Goal: Transaction & Acquisition: Purchase product/service

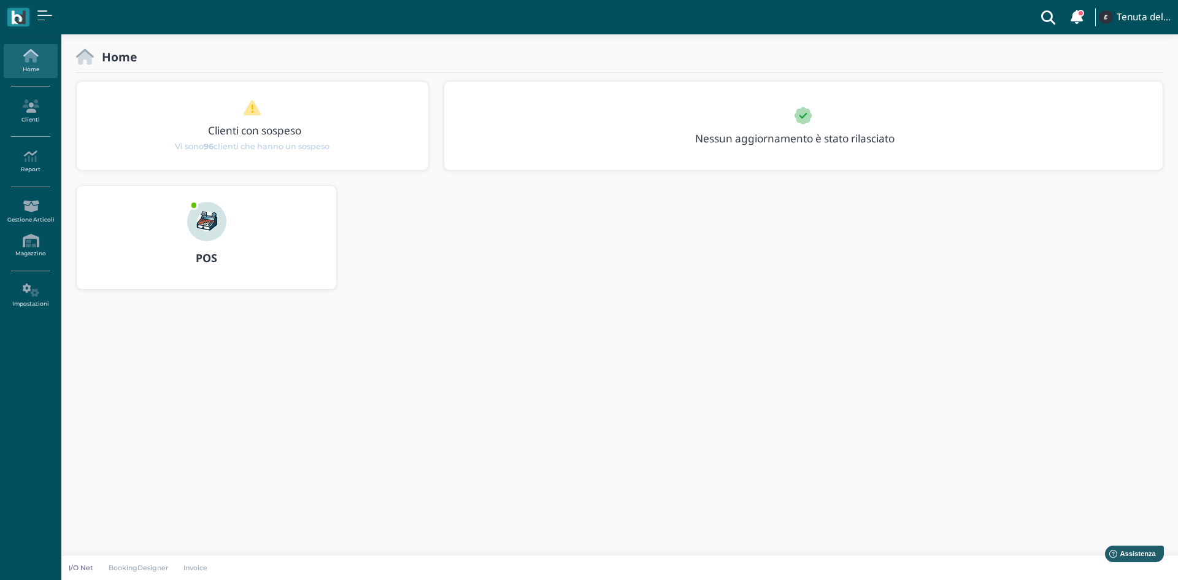
click at [33, 66] on link "Home" at bounding box center [30, 61] width 53 height 34
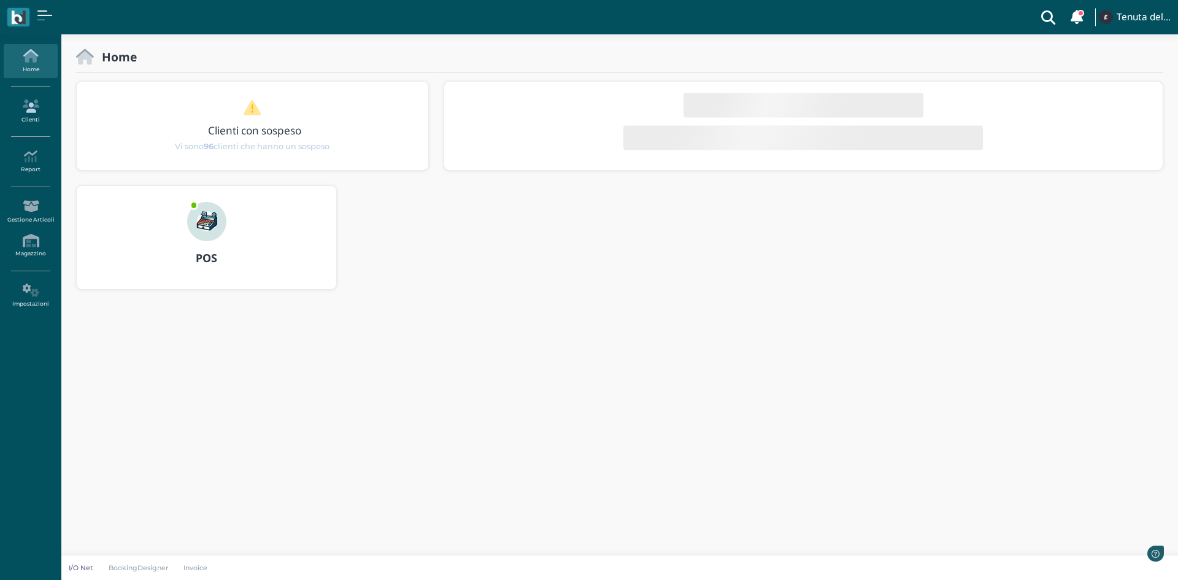
click at [22, 114] on link "Clienti" at bounding box center [30, 111] width 53 height 34
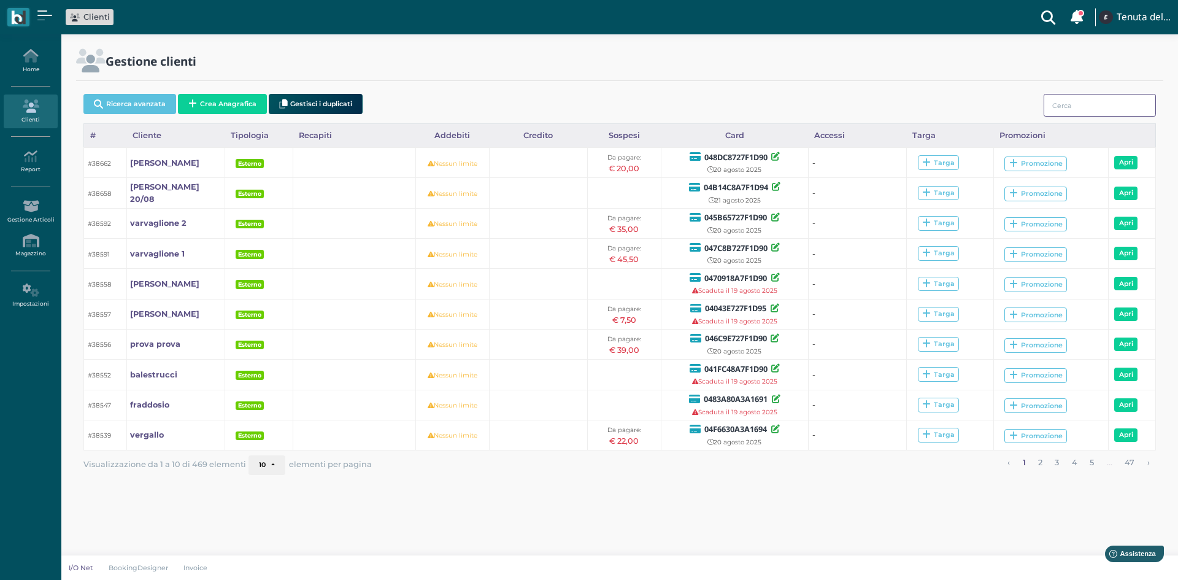
click at [1117, 106] on input "search" at bounding box center [1100, 105] width 112 height 23
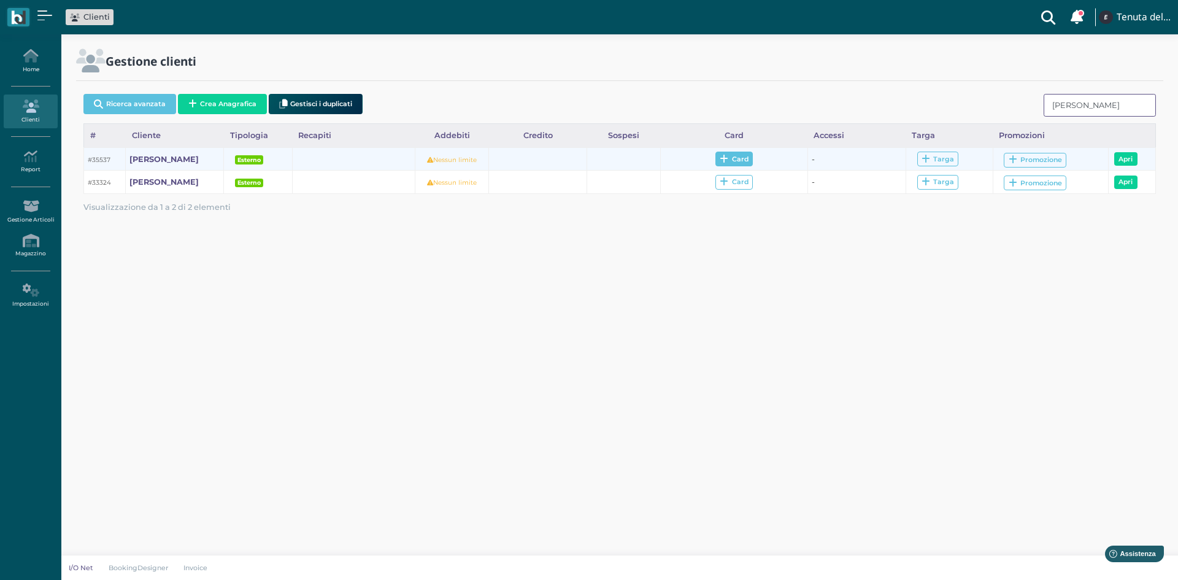
type input "rodolfo"
click at [741, 157] on span "Card" at bounding box center [733, 159] width 37 height 15
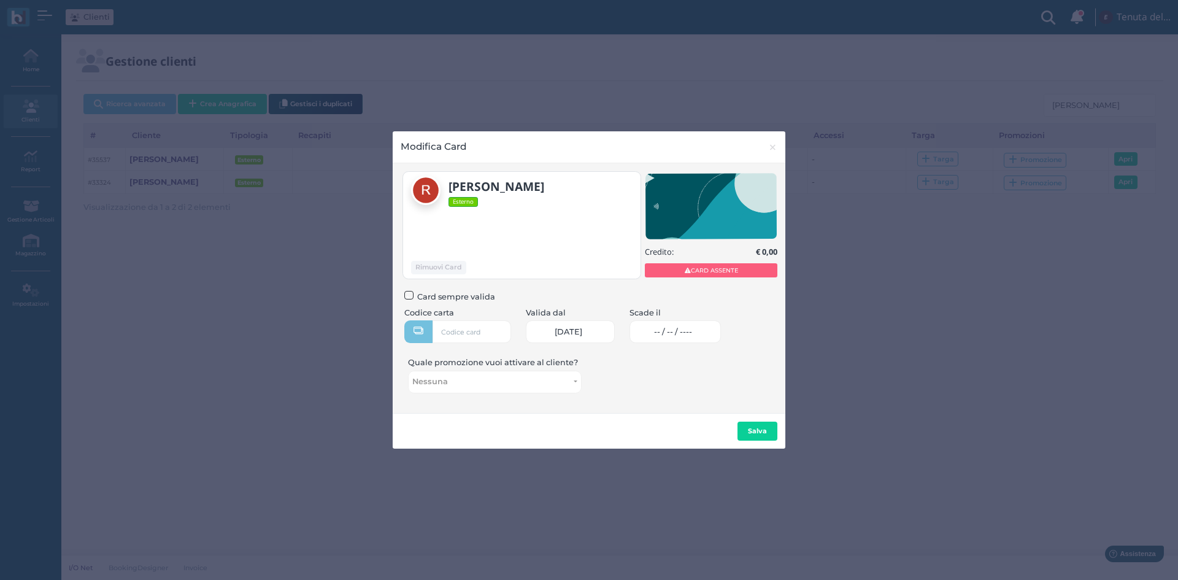
click at [692, 333] on span "-- / -- / ----" at bounding box center [673, 332] width 38 height 10
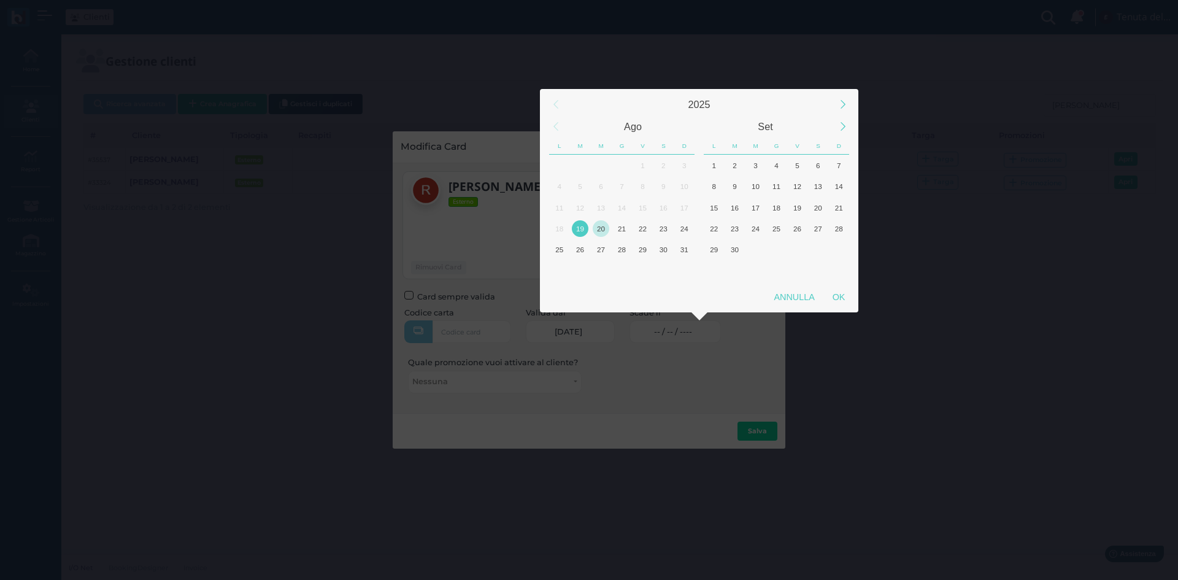
click at [604, 231] on div "20" at bounding box center [601, 228] width 17 height 17
click at [846, 299] on div "OK" at bounding box center [838, 297] width 31 height 22
type input "20/08/2025"
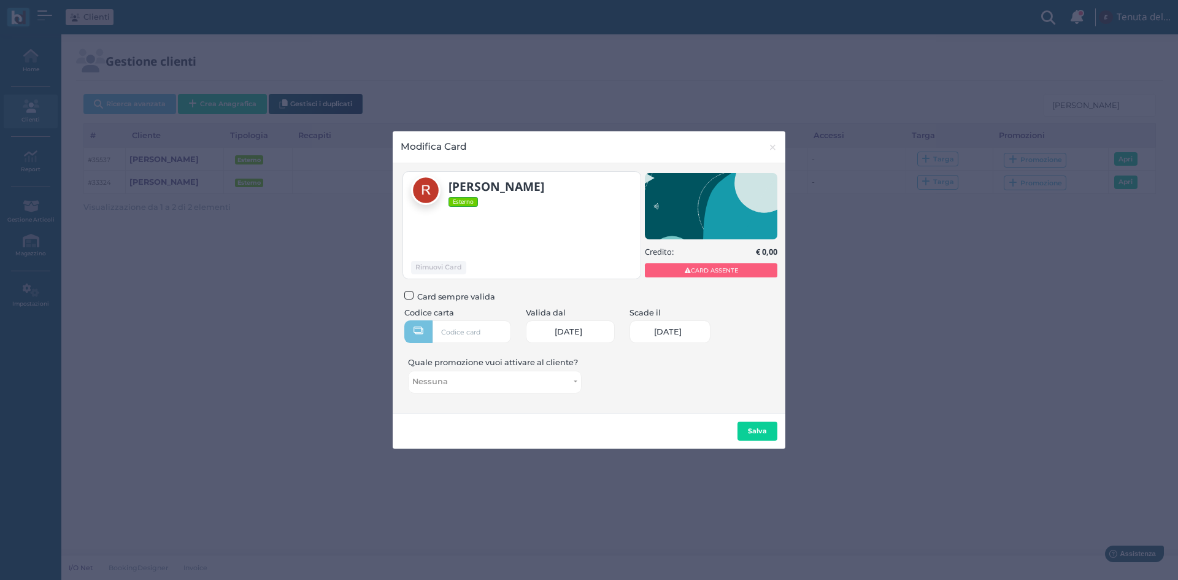
scroll to position [0, 53]
click at [488, 333] on input "text" at bounding box center [472, 331] width 79 height 23
type input "0470918A7F1D90"
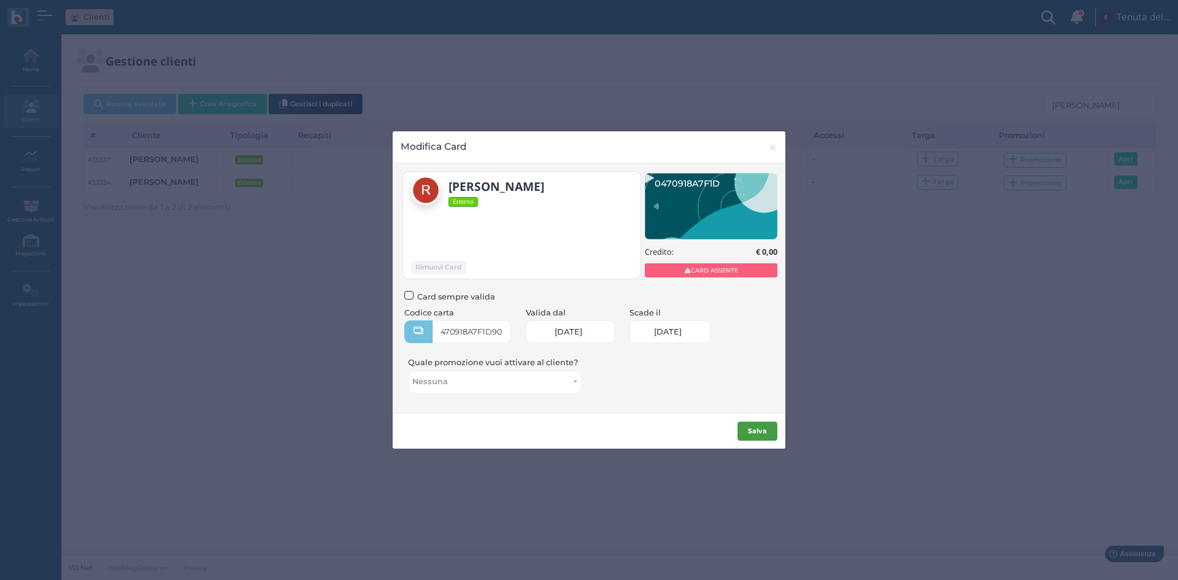
click at [763, 432] on b "Salva" at bounding box center [757, 430] width 19 height 9
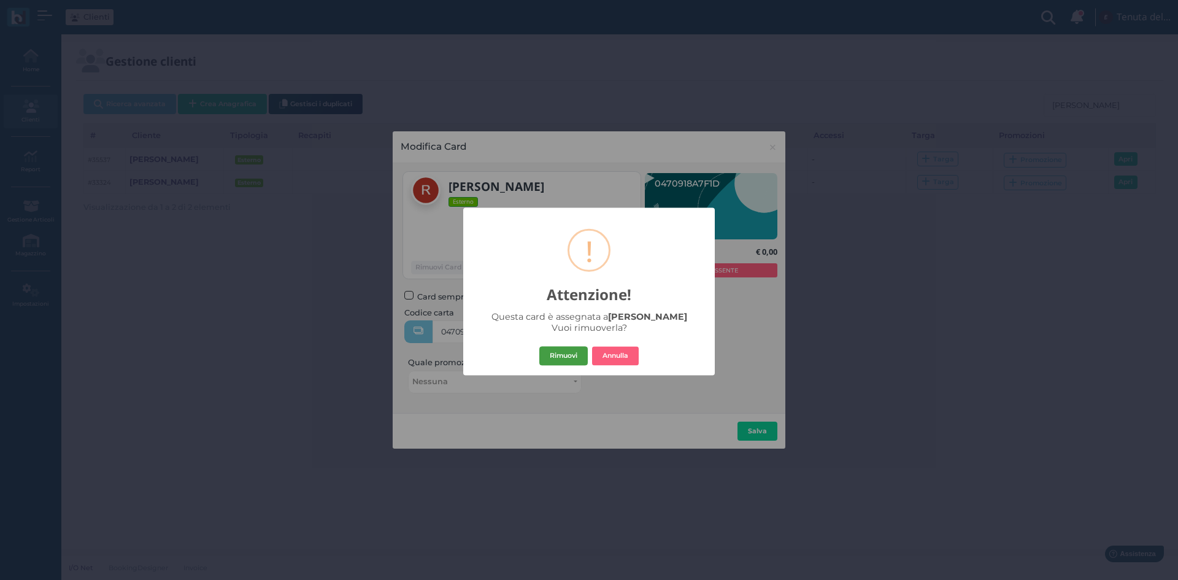
click at [552, 353] on button "Rimuovi" at bounding box center [563, 356] width 48 height 20
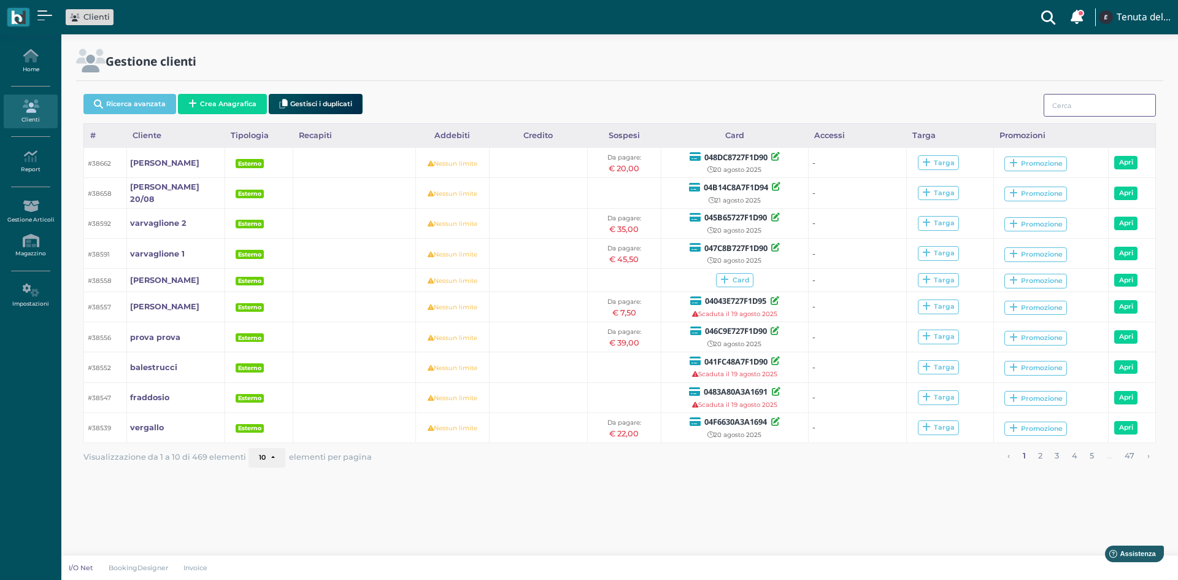
click at [1126, 107] on input "search" at bounding box center [1100, 105] width 112 height 23
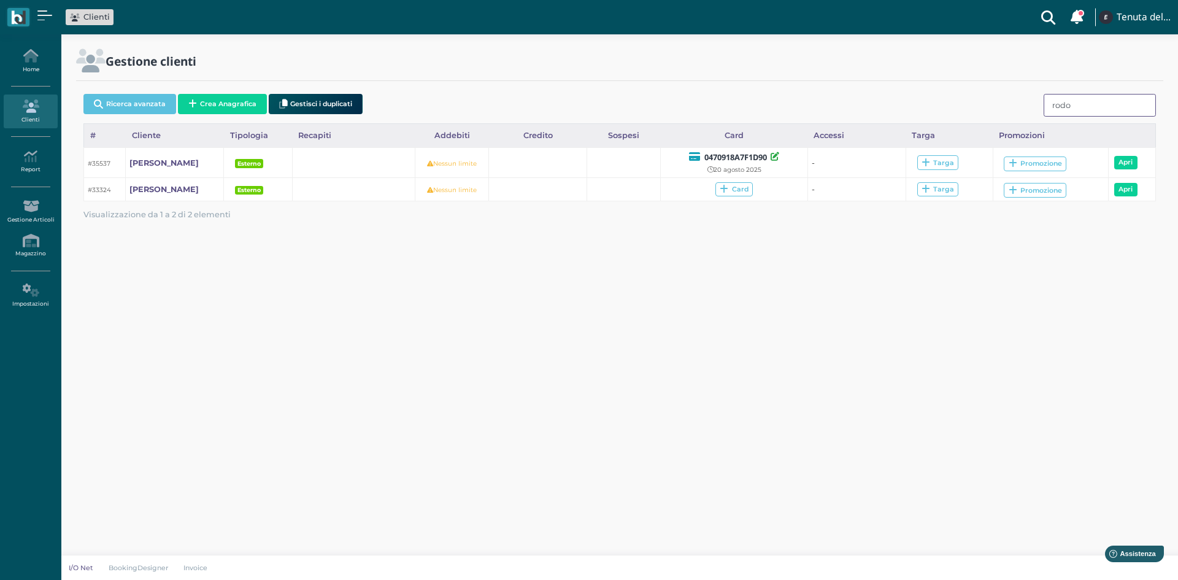
type input "rodo"
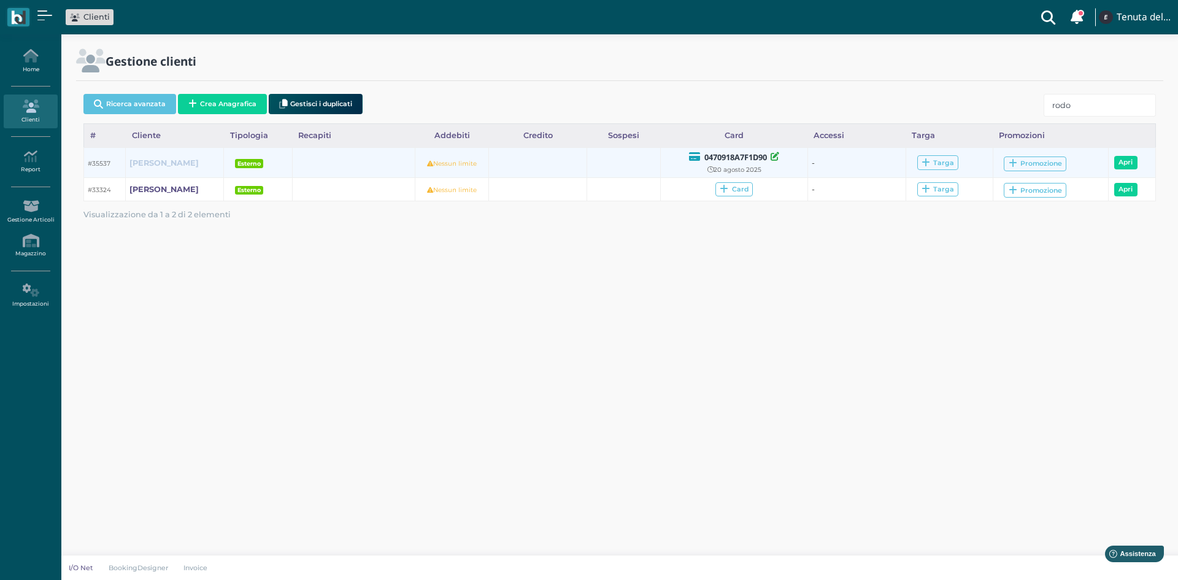
click at [152, 164] on b "[PERSON_NAME]" at bounding box center [163, 162] width 69 height 9
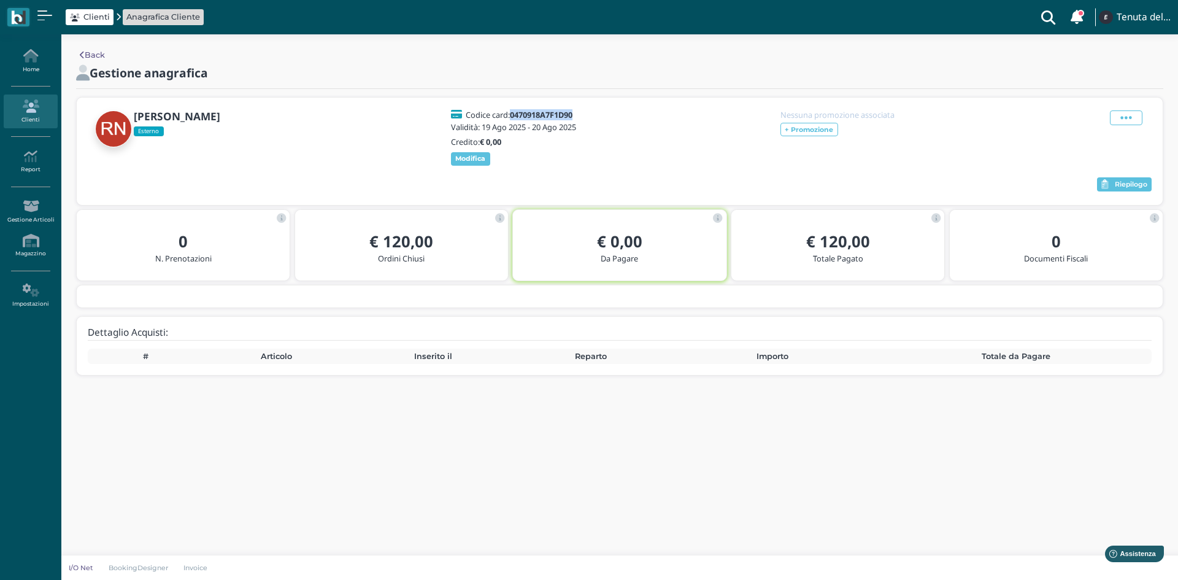
drag, startPoint x: 578, startPoint y: 112, endPoint x: 512, endPoint y: 113, distance: 66.3
click at [512, 113] on div "Codice card: 0470918A7F1D90" at bounding box center [515, 114] width 129 height 9
copy h5 "0470918A7F1D90"
click at [42, 64] on link "Home" at bounding box center [30, 61] width 53 height 34
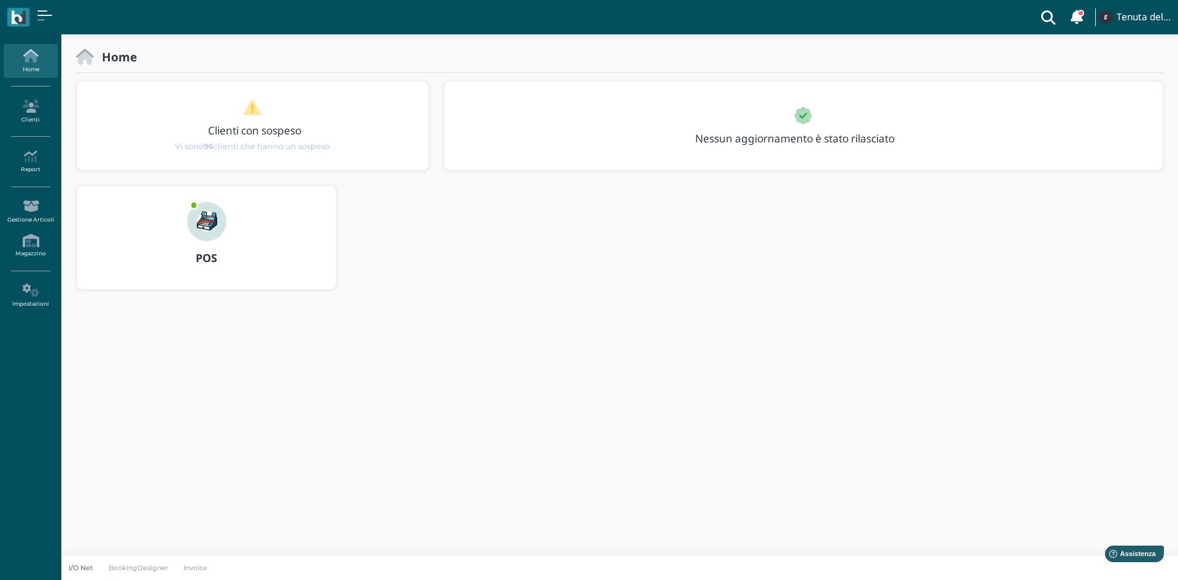
click at [40, 20] on span at bounding box center [40, 20] width 7 height 1
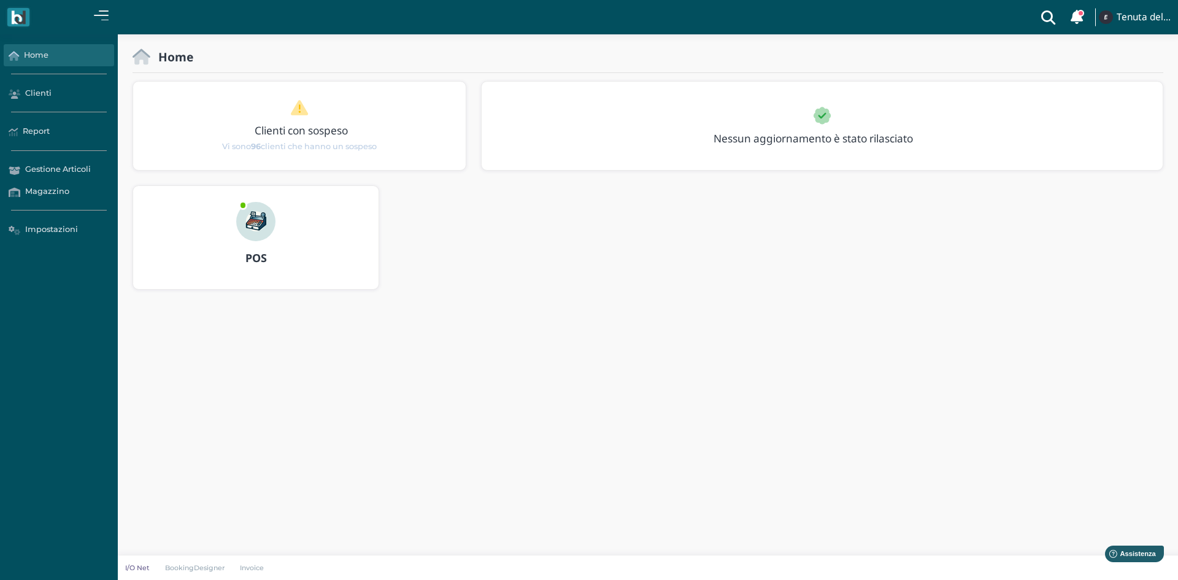
click at [45, 56] on link "Home" at bounding box center [59, 55] width 110 height 22
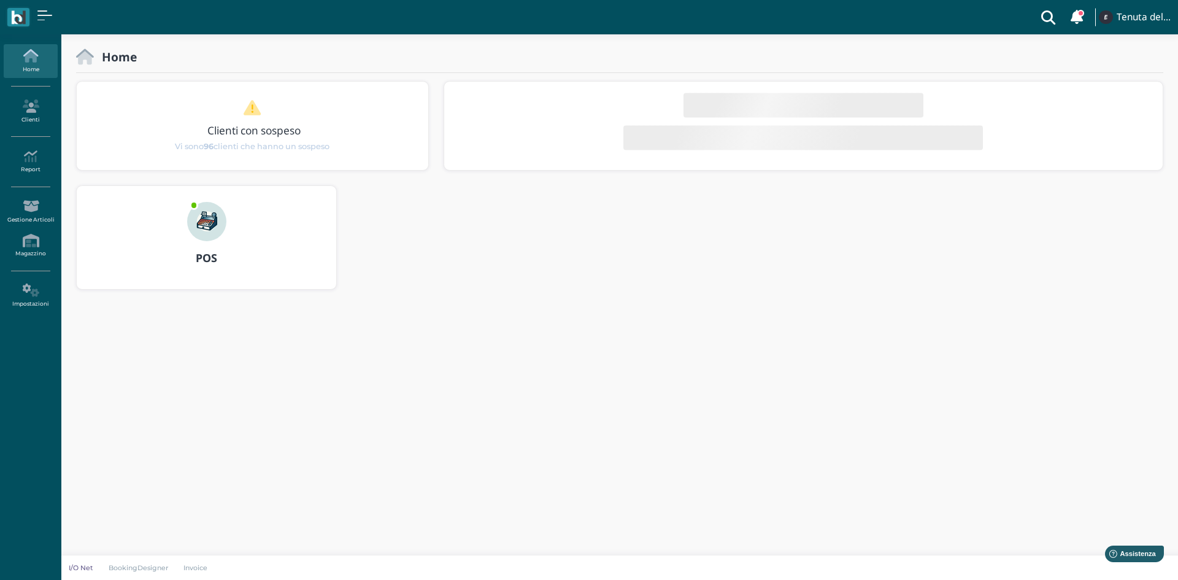
click at [215, 218] on img at bounding box center [206, 221] width 39 height 39
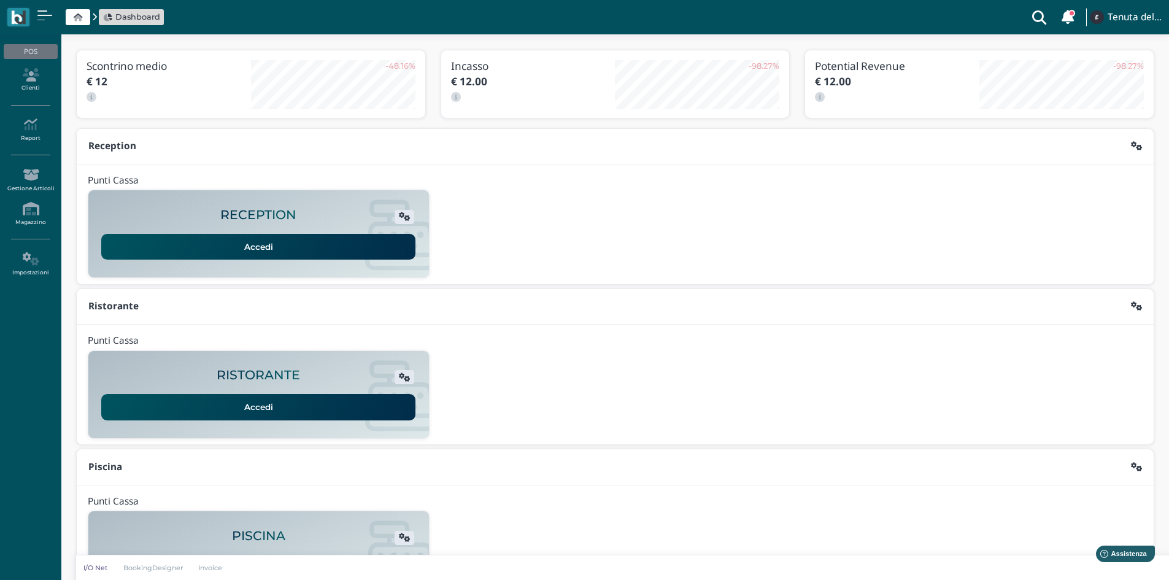
scroll to position [100, 0]
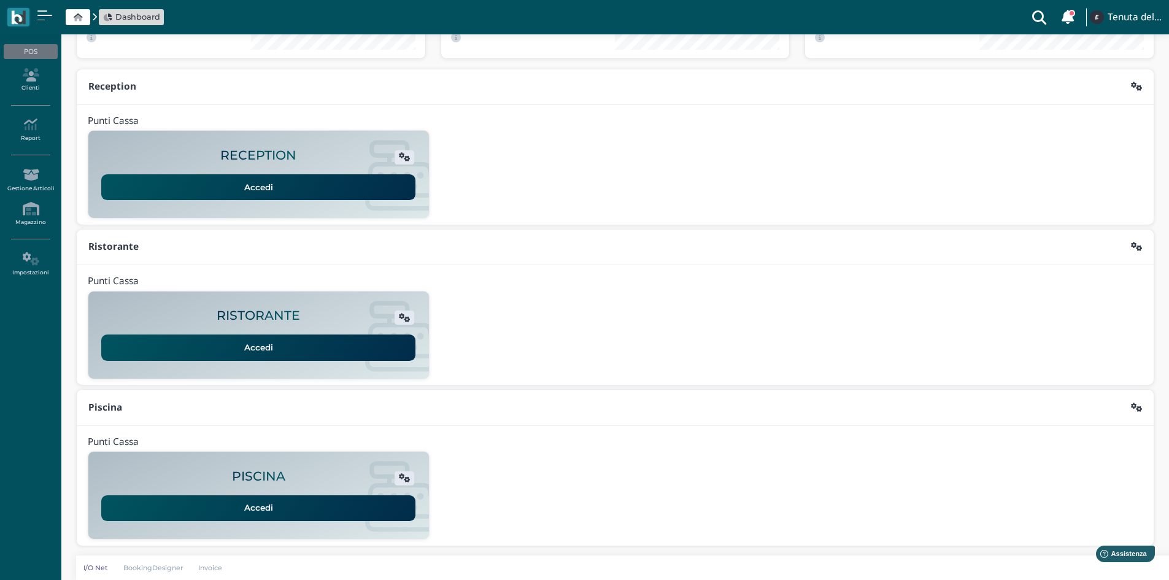
click at [332, 513] on link "Accedi" at bounding box center [258, 508] width 314 height 26
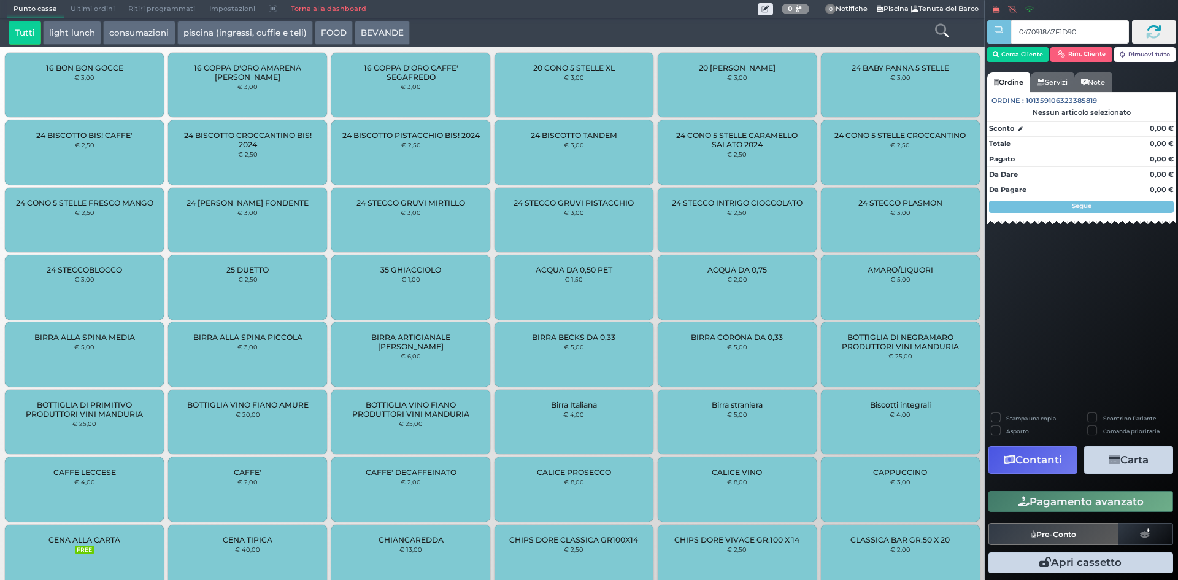
type input "0470918A7F1D90"
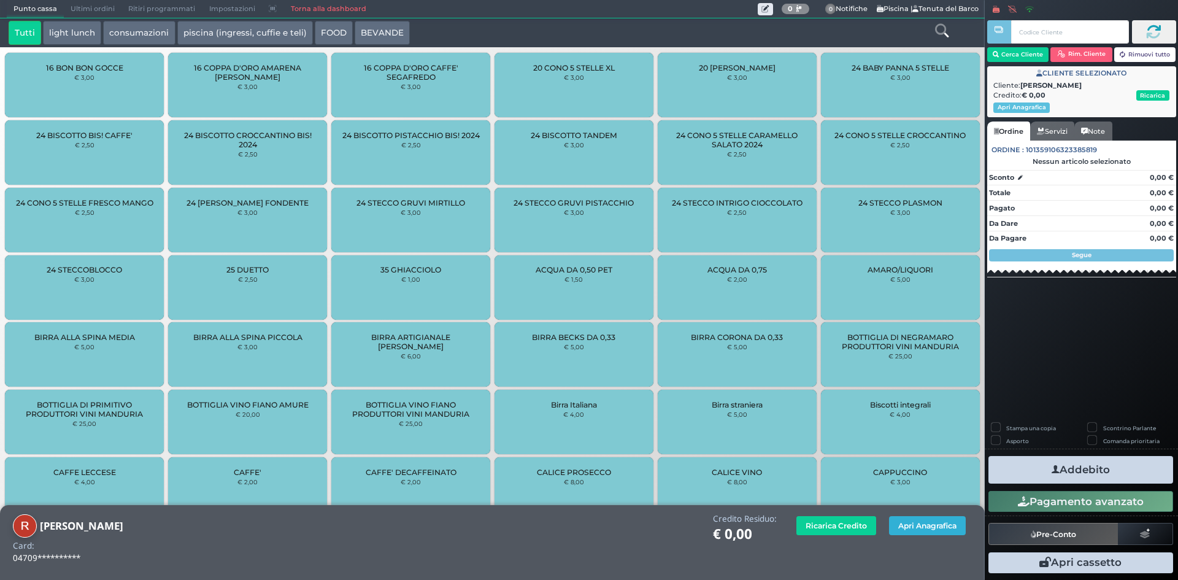
click at [935, 526] on button "Apri Anagrafica" at bounding box center [927, 525] width 77 height 19
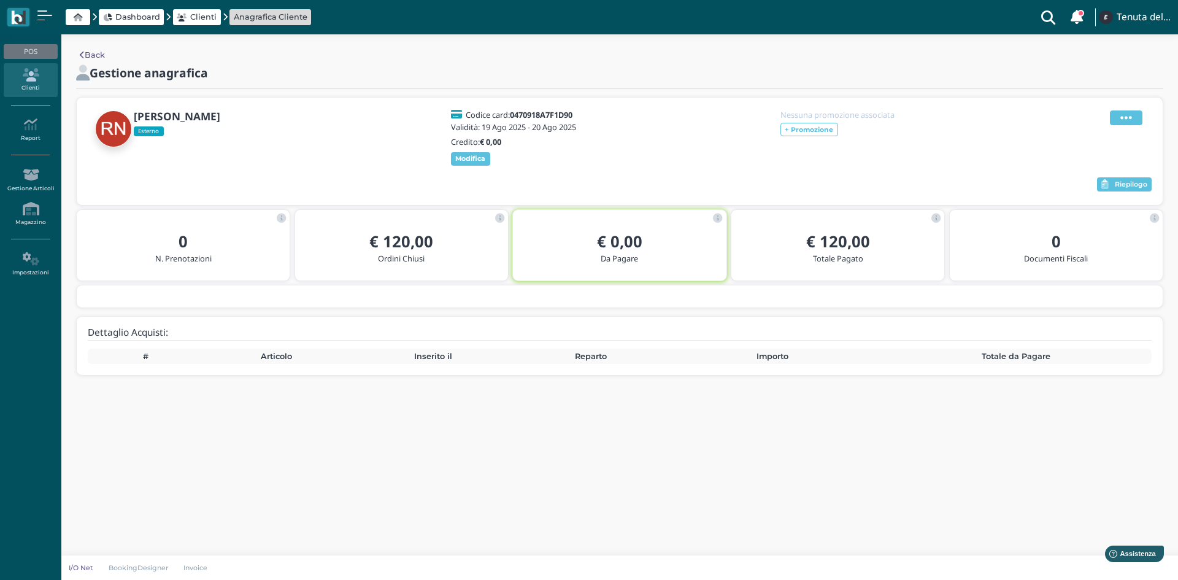
click at [1131, 116] on icon at bounding box center [1126, 117] width 12 height 13
click at [974, 142] on div "[PERSON_NAME] Codice card: 0470918A7F1D90 Validità: [DATE] - [DATE] Credito: € …" at bounding box center [620, 138] width 1064 height 59
click at [133, 19] on span "Dashboard" at bounding box center [137, 17] width 45 height 12
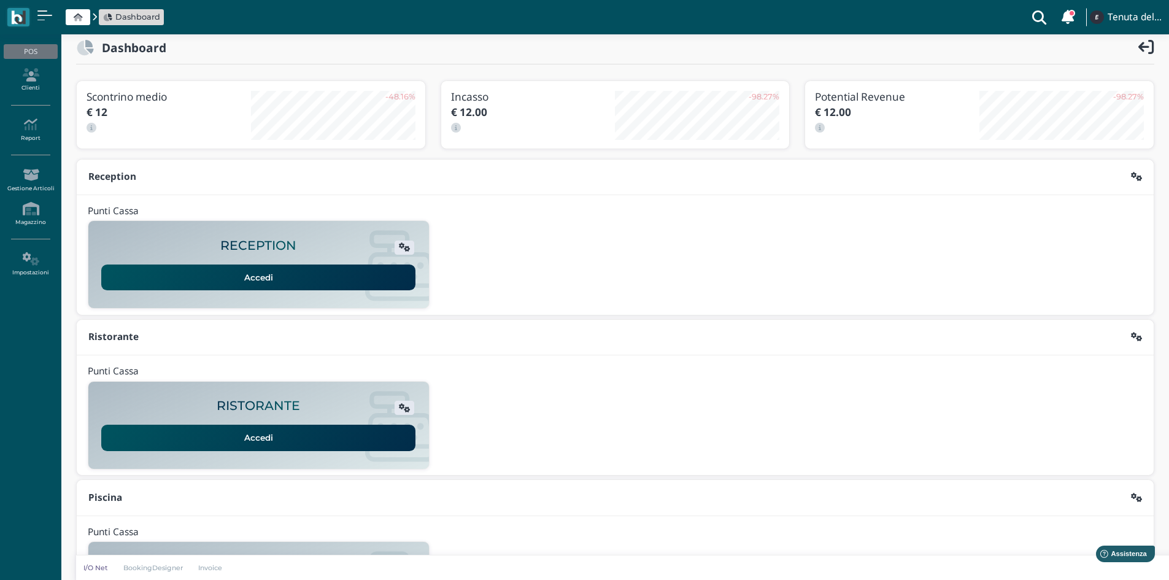
scroll to position [100, 0]
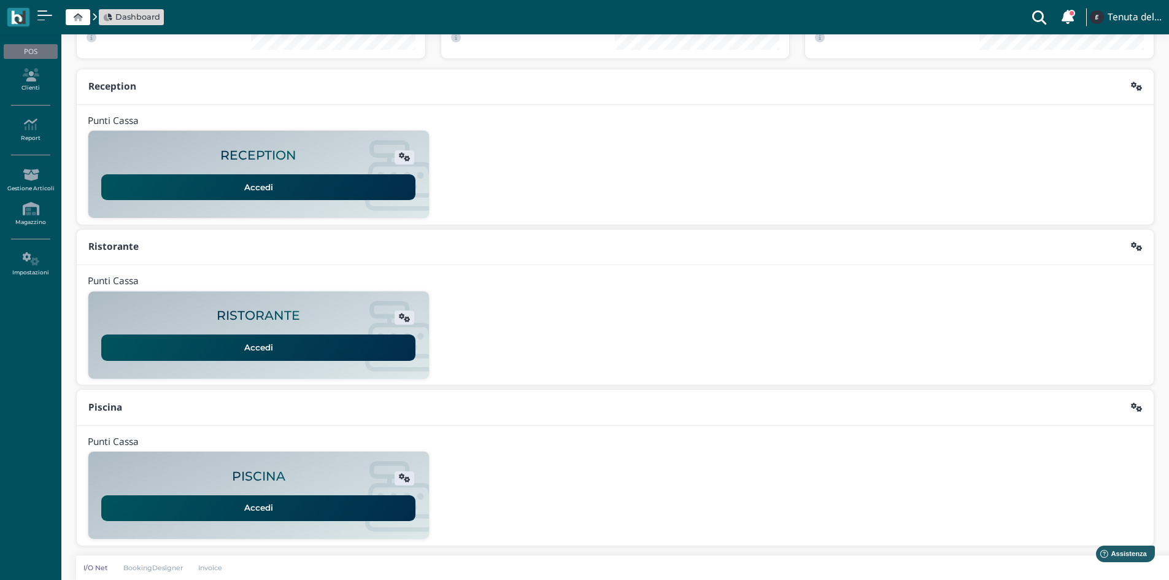
click at [296, 511] on link "Accedi" at bounding box center [258, 508] width 314 height 26
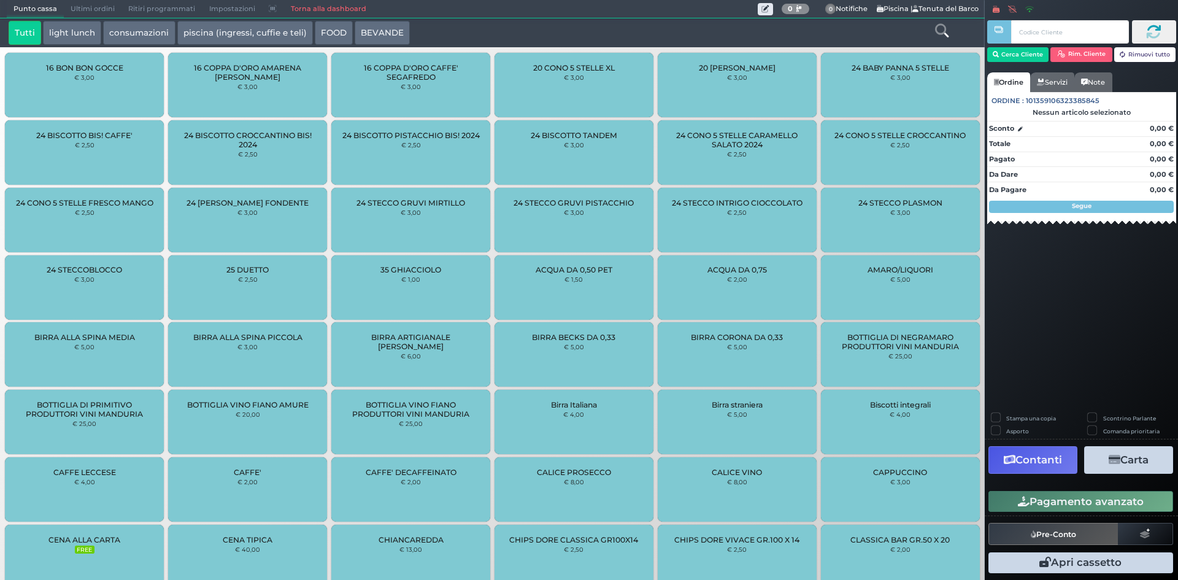
click at [1066, 28] on input "text" at bounding box center [1069, 31] width 117 height 23
type input "0470918A7F1D90"
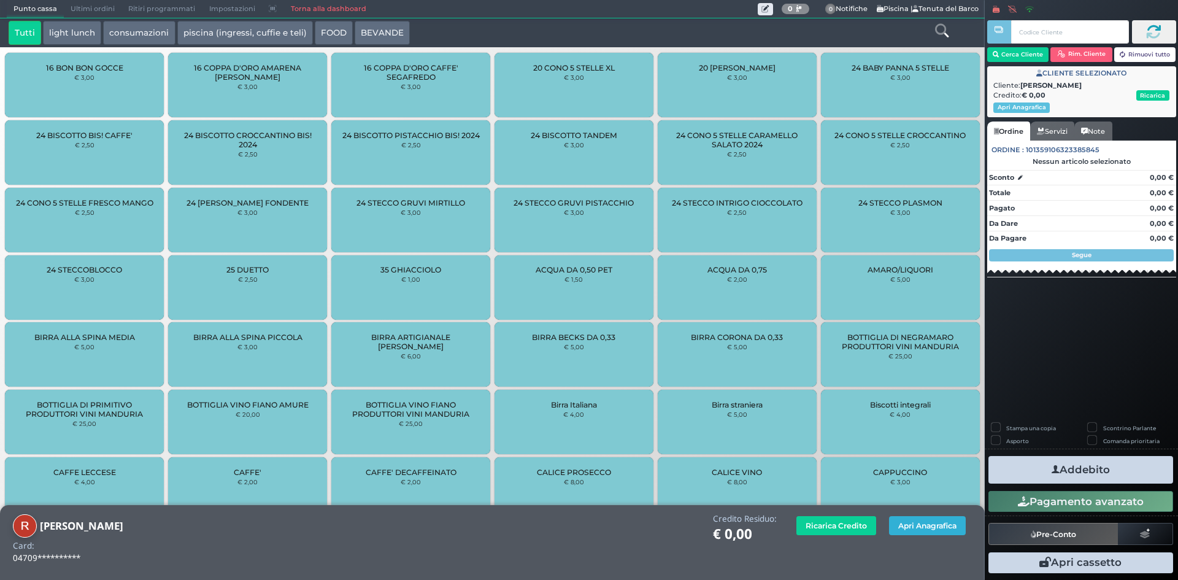
click at [940, 528] on button "Apri Anagrafica" at bounding box center [927, 525] width 77 height 19
click at [942, 31] on icon at bounding box center [941, 30] width 13 height 13
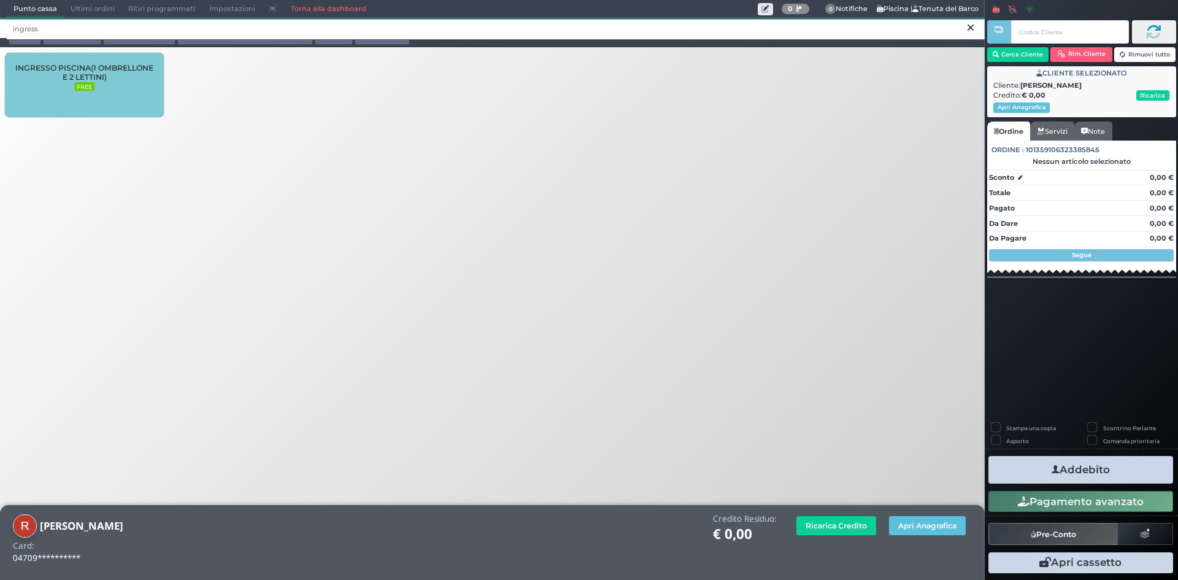
type input "ingress"
click at [114, 95] on div "INGRESSO PISCINA(1 OMBRELLONE E 2 LETTINI) FREE" at bounding box center [84, 85] width 159 height 64
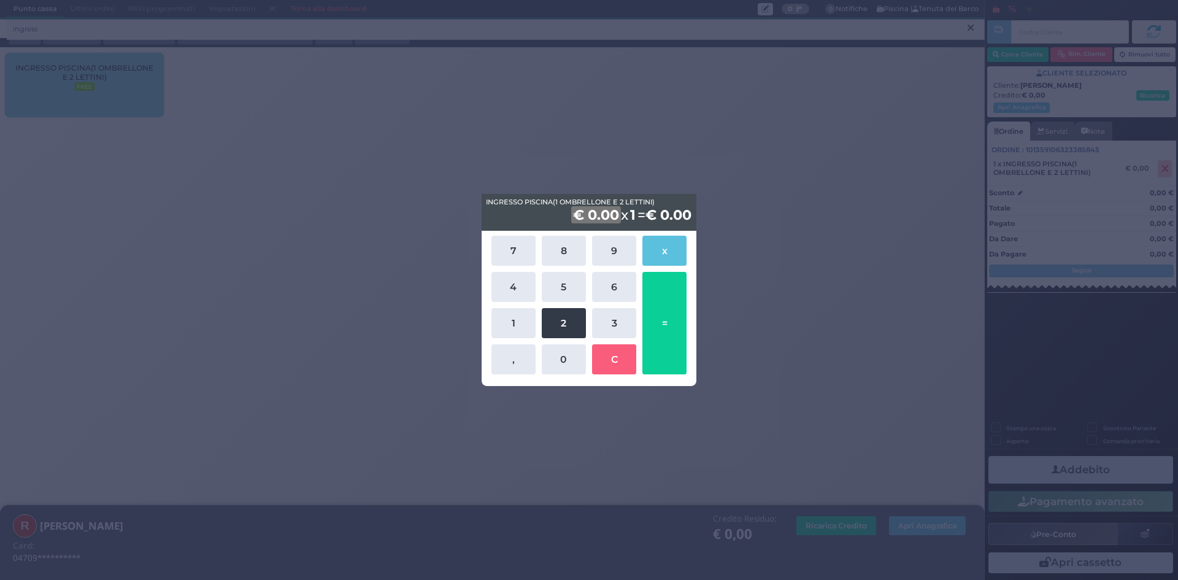
click at [562, 323] on button "2" at bounding box center [564, 323] width 44 height 30
click at [564, 351] on button "0" at bounding box center [564, 359] width 44 height 30
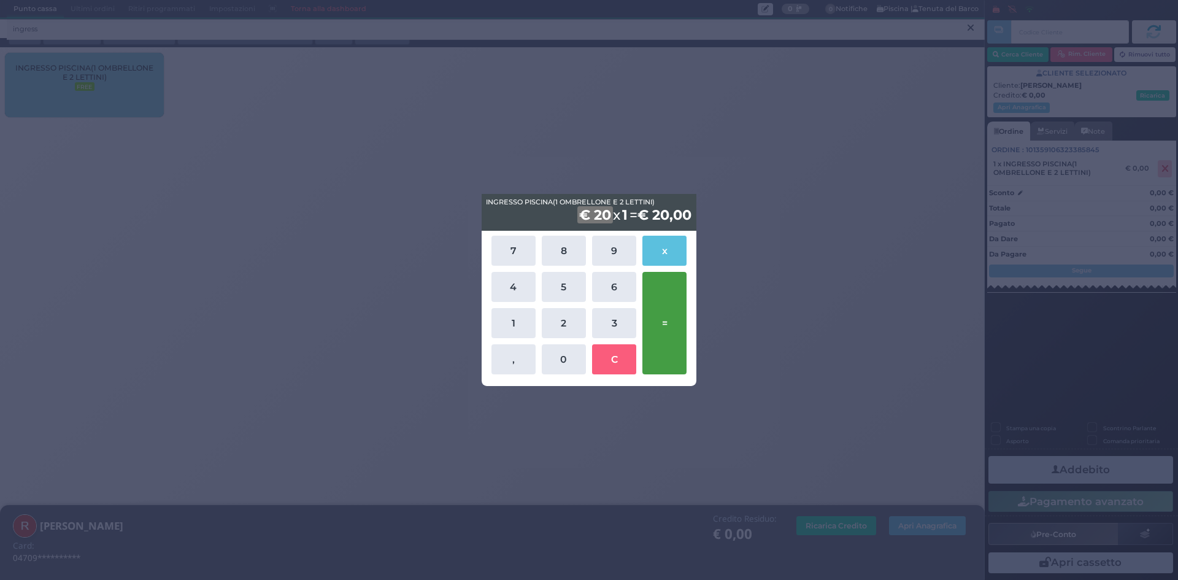
click at [664, 315] on button "=" at bounding box center [664, 323] width 44 height 102
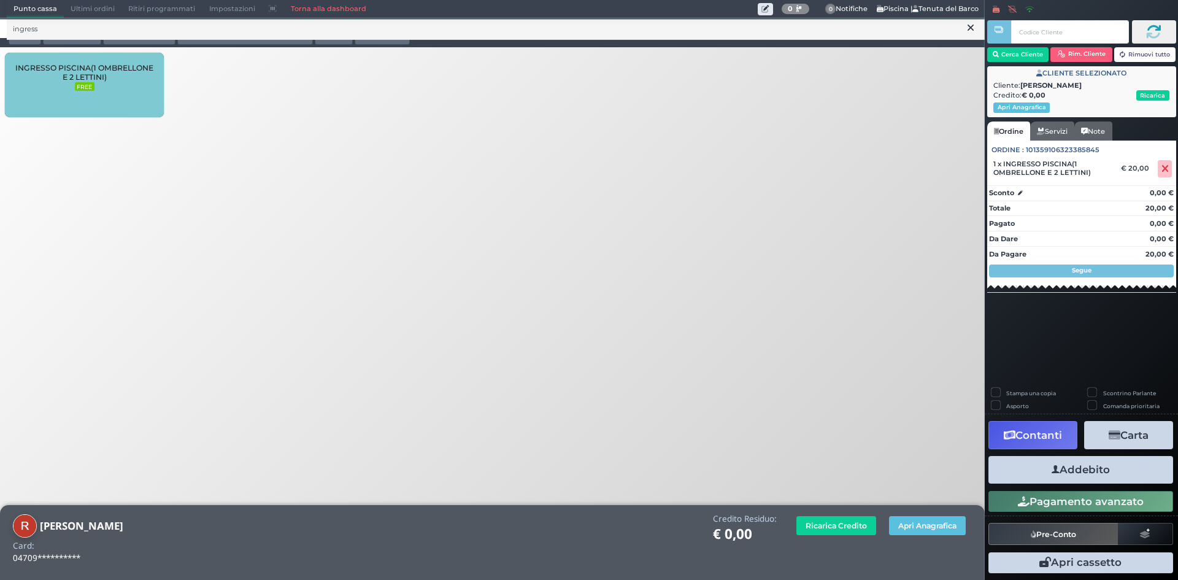
click at [1077, 471] on button "Addebito" at bounding box center [1080, 470] width 185 height 28
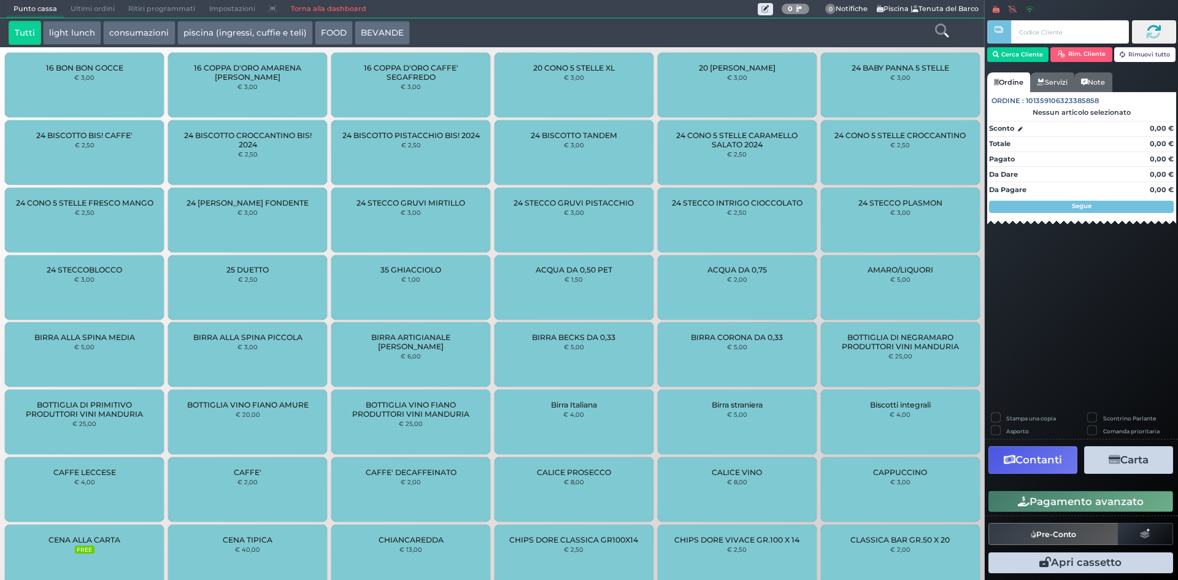
click at [1047, 26] on input "text" at bounding box center [1069, 31] width 117 height 23
type input "0470918A7F1D90"
click at [1109, 37] on input "0470918A7F1D90" at bounding box center [1069, 31] width 117 height 23
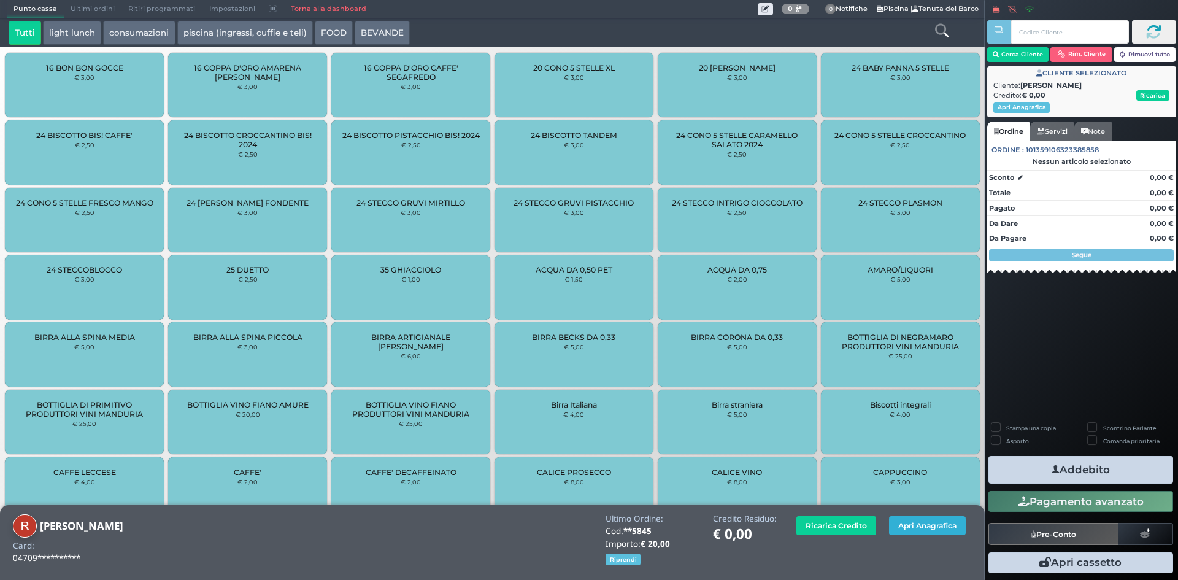
click at [909, 526] on button "Apri Anagrafica" at bounding box center [927, 525] width 77 height 19
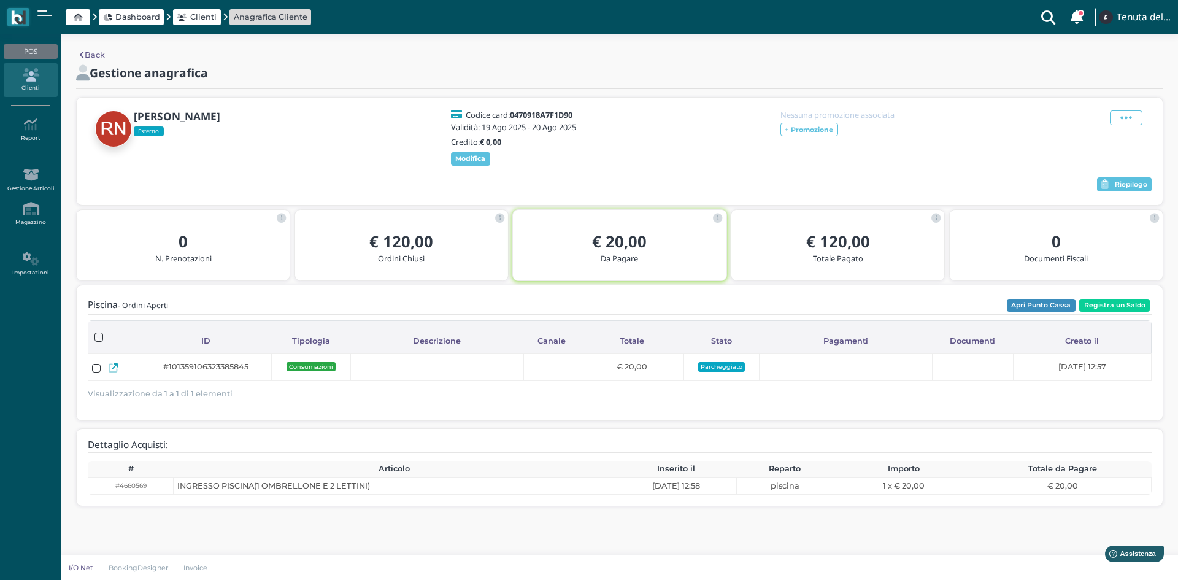
click at [672, 138] on div "[PERSON_NAME] Codice card: 0470918A7F1D90 Validità: [DATE] - [DATE] Credito: € …" at bounding box center [620, 138] width 1064 height 59
